Goal: Task Accomplishment & Management: Use online tool/utility

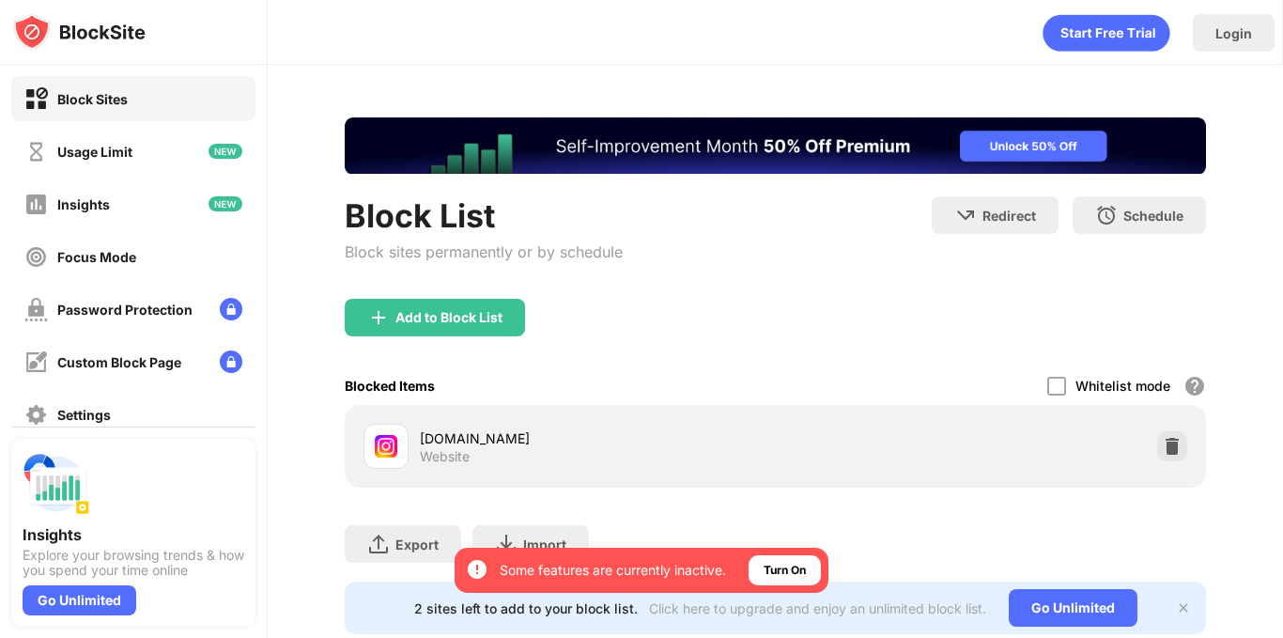
drag, startPoint x: 1148, startPoint y: 476, endPoint x: 1154, endPoint y: 457, distance: 20.5
click at [1154, 457] on div "[DOMAIN_NAME] Website" at bounding box center [775, 446] width 861 height 83
click at [1157, 457] on div at bounding box center [1172, 446] width 30 height 30
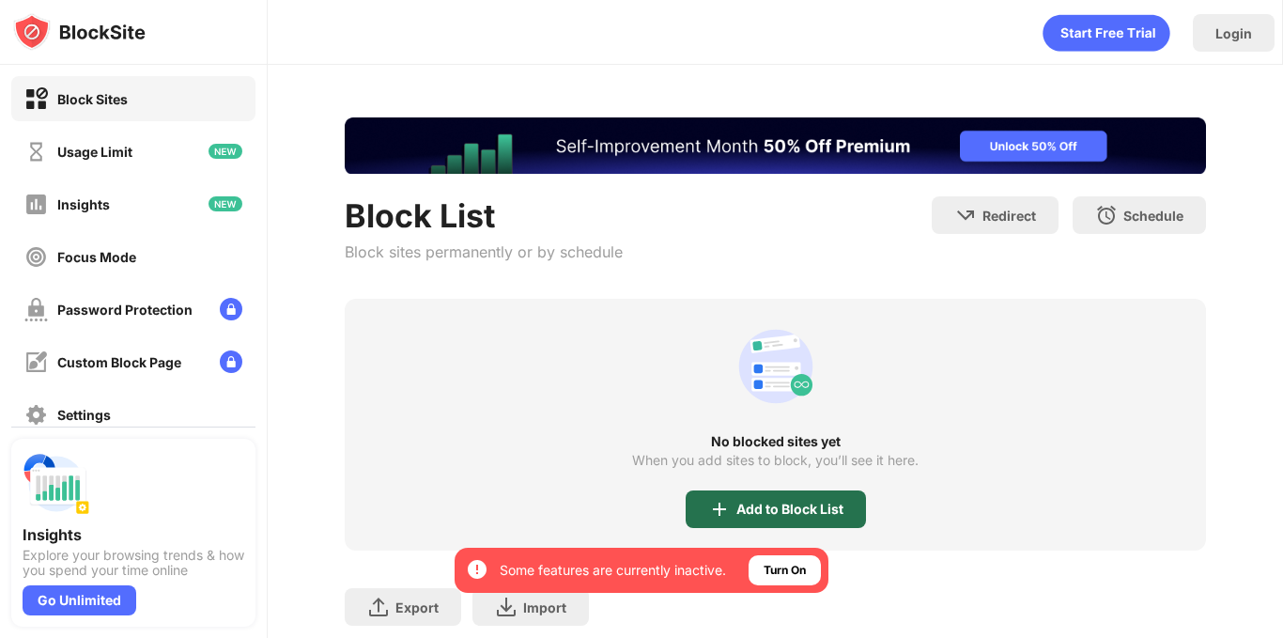
click at [763, 515] on div "Add to Block List" at bounding box center [790, 509] width 107 height 15
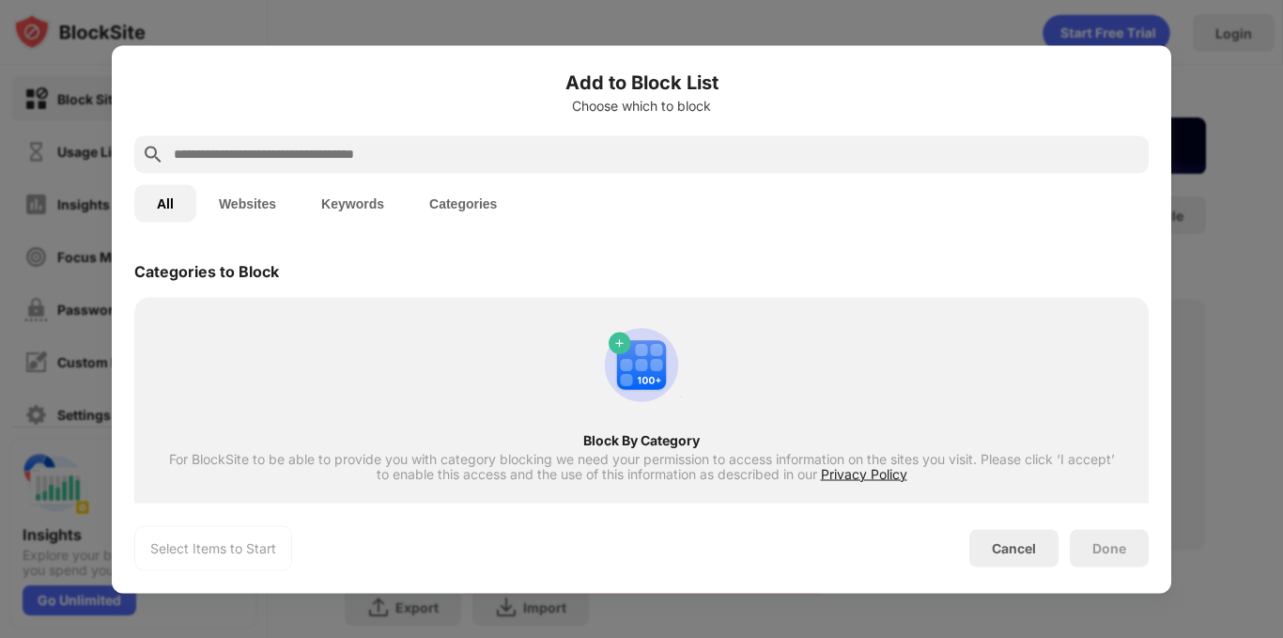
click at [610, 150] on input "text" at bounding box center [656, 154] width 969 height 23
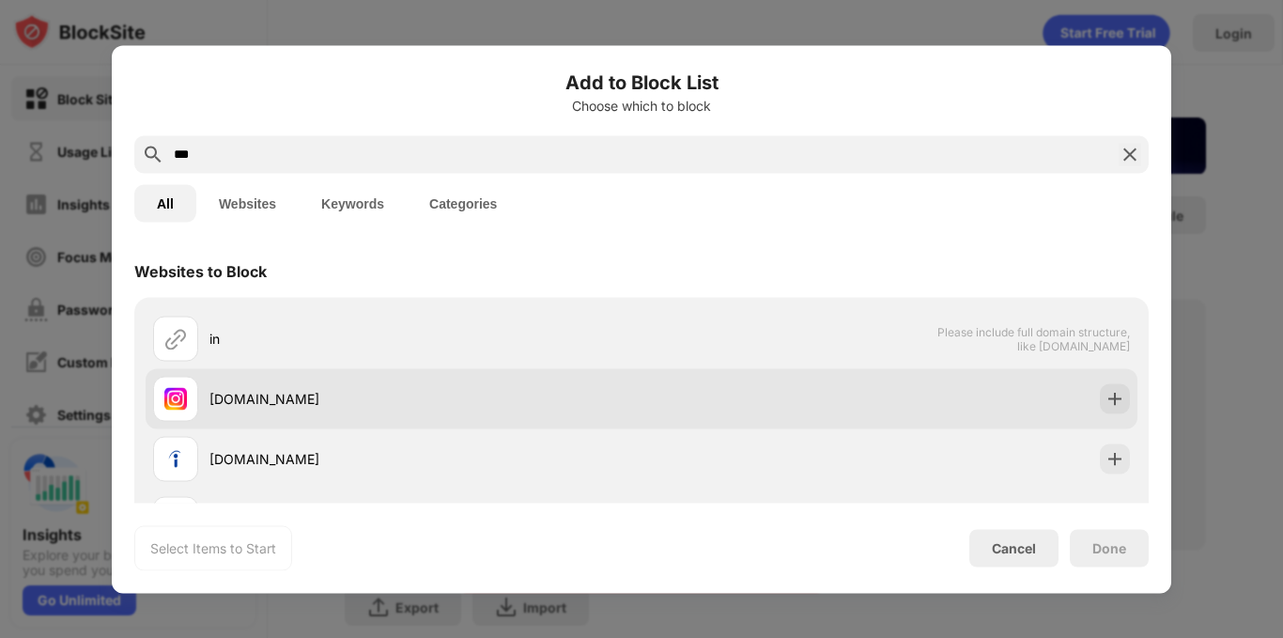
type input "***"
click at [565, 397] on div "[DOMAIN_NAME]" at bounding box center [425, 399] width 432 height 20
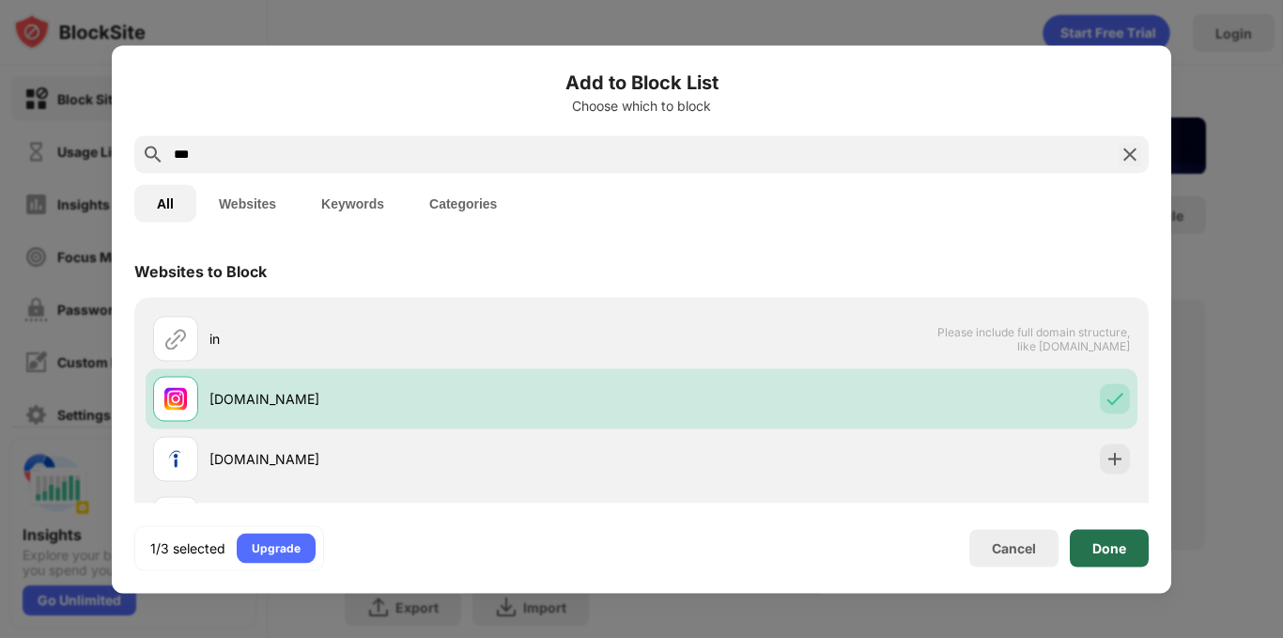
click at [1137, 532] on div "Done" at bounding box center [1109, 548] width 79 height 38
